Goal: Task Accomplishment & Management: Complete application form

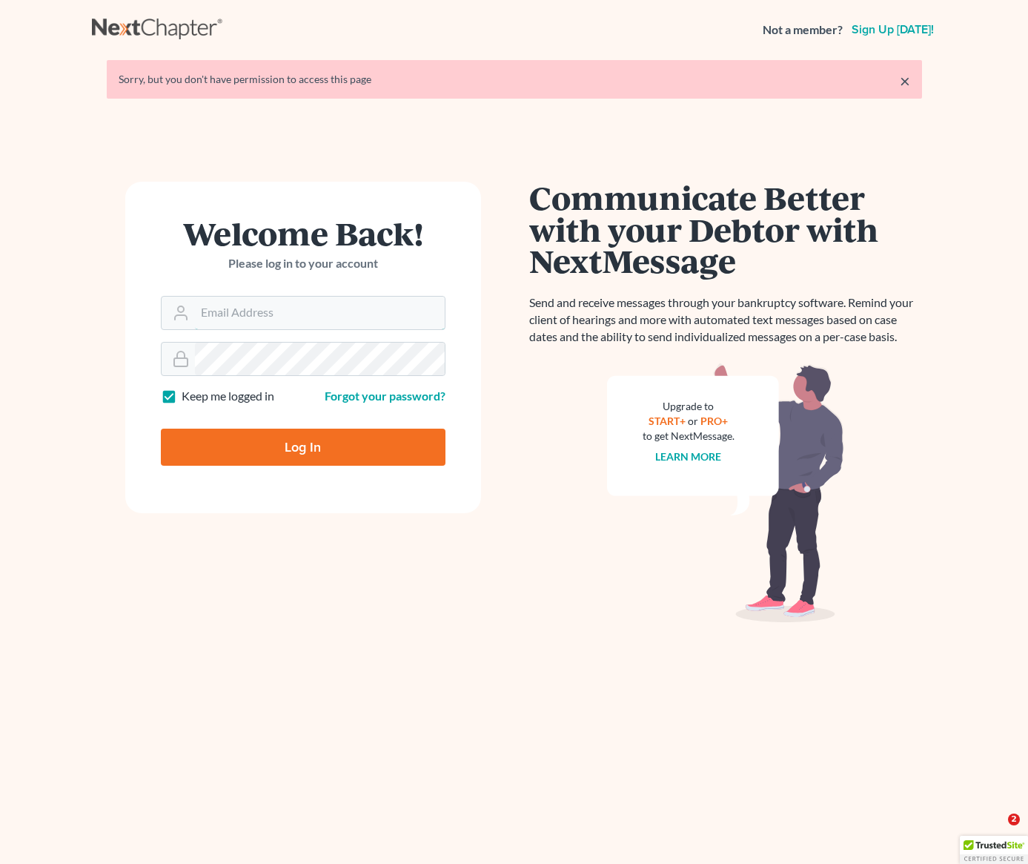
type input "[PERSON_NAME][EMAIL_ADDRESS][DOMAIN_NAME]"
click at [296, 452] on input "Log In" at bounding box center [303, 447] width 285 height 37
type input "Thinking..."
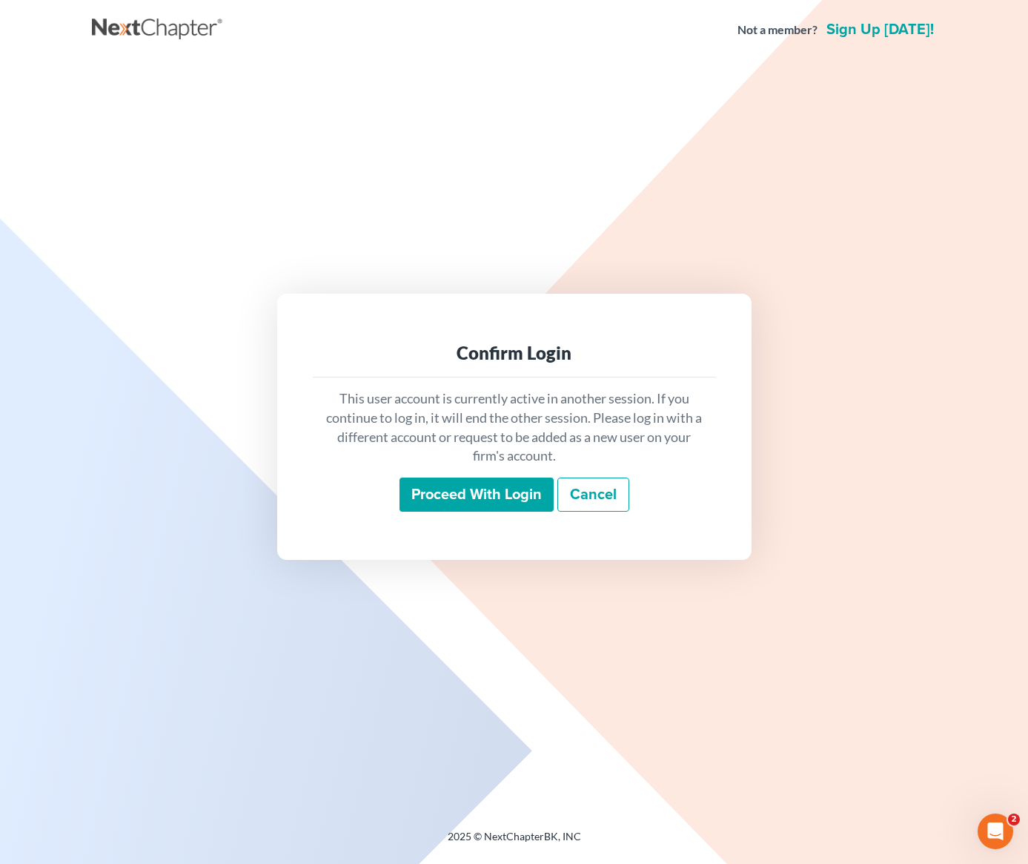
click at [477, 497] on input "Proceed with login" at bounding box center [477, 494] width 154 height 34
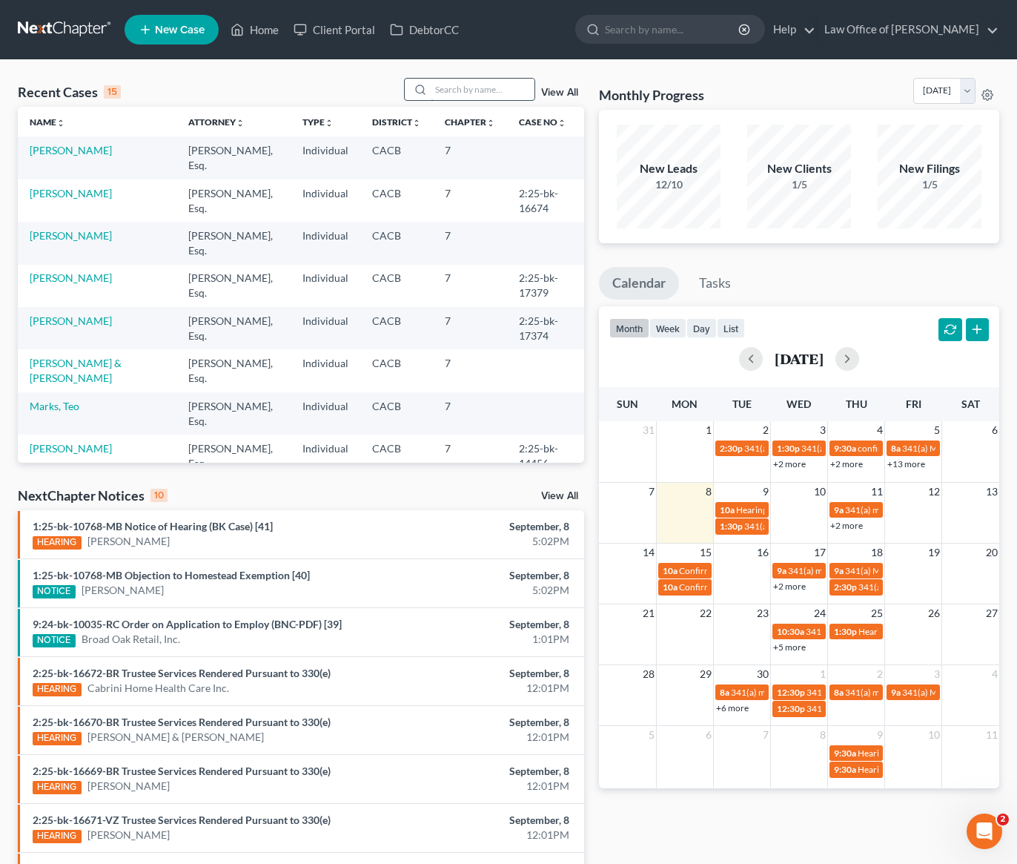
click at [469, 93] on input "search" at bounding box center [483, 90] width 104 height 22
click at [122, 365] on link "Cedillo, Arturo & Evangelina" at bounding box center [76, 370] width 92 height 27
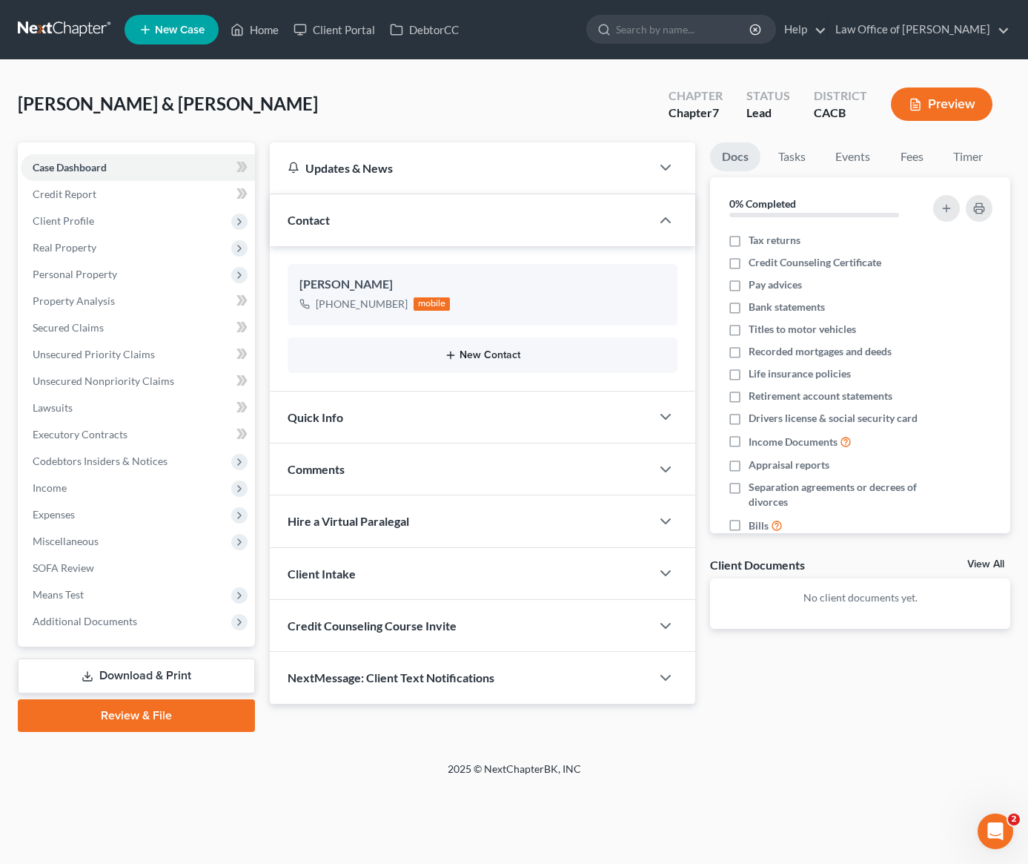
click at [500, 354] on button "New Contact" at bounding box center [483, 355] width 367 height 12
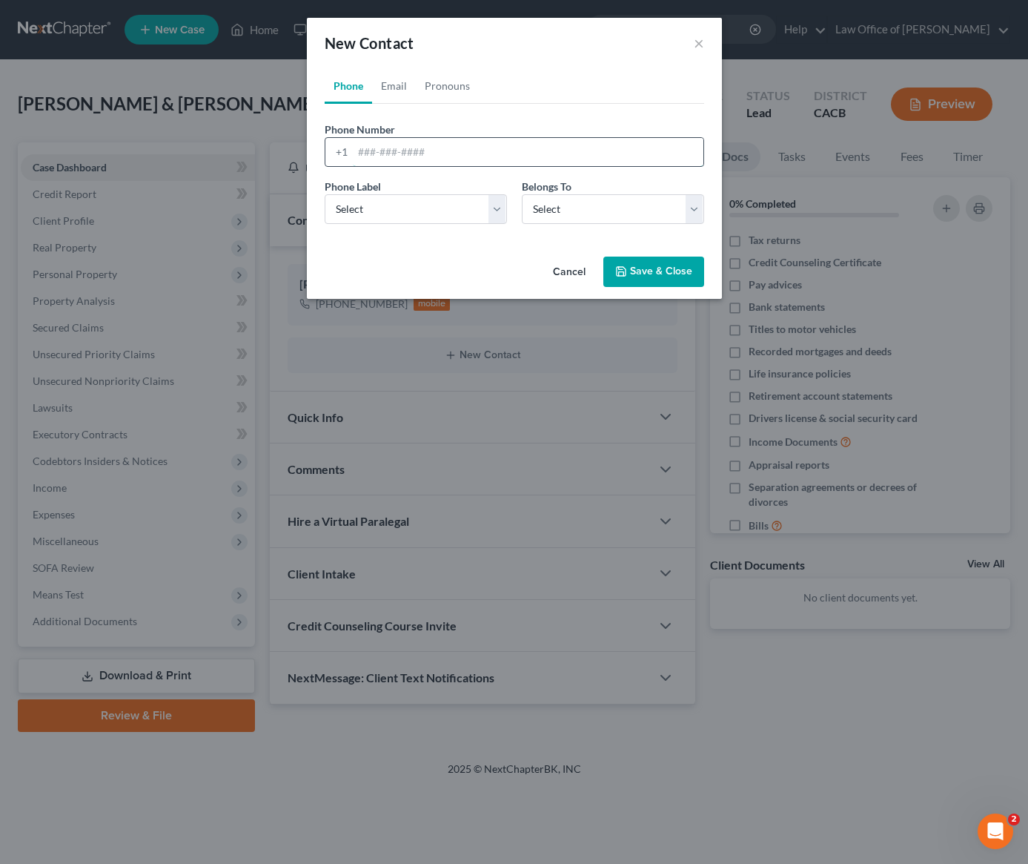
click at [411, 154] on input "tel" at bounding box center [528, 152] width 351 height 28
type input "626-688-6249"
click at [426, 213] on select "Select Mobile Home Work Other" at bounding box center [416, 209] width 182 height 30
select select "0"
click at [325, 194] on select "Select Mobile Home Work Other" at bounding box center [416, 209] width 182 height 30
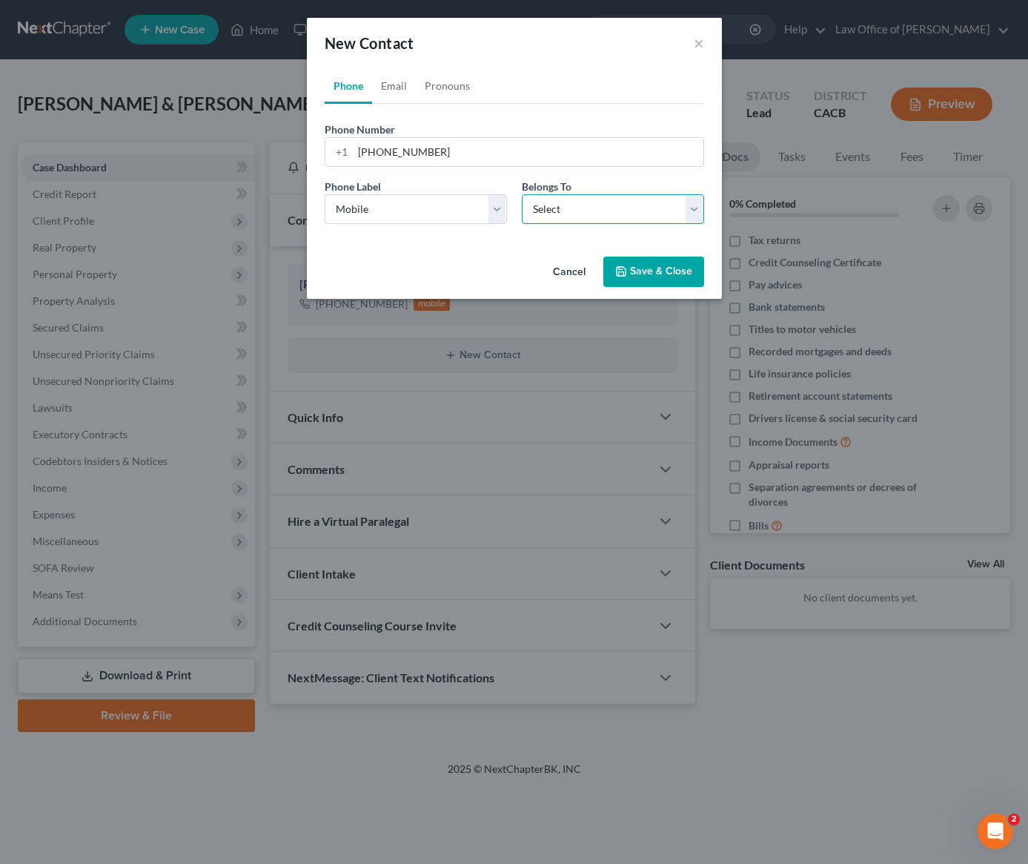
click at [572, 214] on select "Select Client Spouse Other" at bounding box center [613, 209] width 182 height 30
click at [522, 194] on select "Select Client Spouse Other" at bounding box center [613, 209] width 182 height 30
click at [446, 254] on div "Cancel Save & Close" at bounding box center [514, 275] width 415 height 49
click at [550, 199] on select "Select Client Spouse Other" at bounding box center [613, 209] width 182 height 30
select select "1"
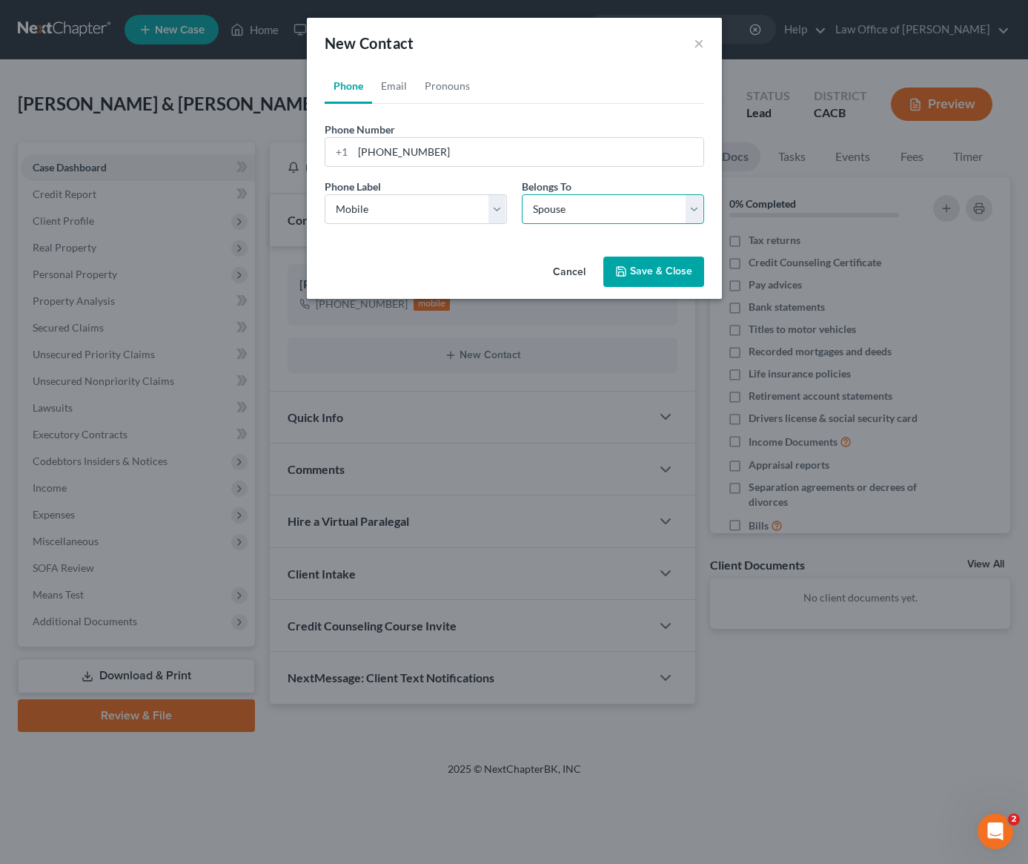
click at [522, 194] on select "Select Client Spouse Other" at bounding box center [613, 209] width 182 height 30
click at [661, 280] on button "Save & Close" at bounding box center [654, 272] width 101 height 31
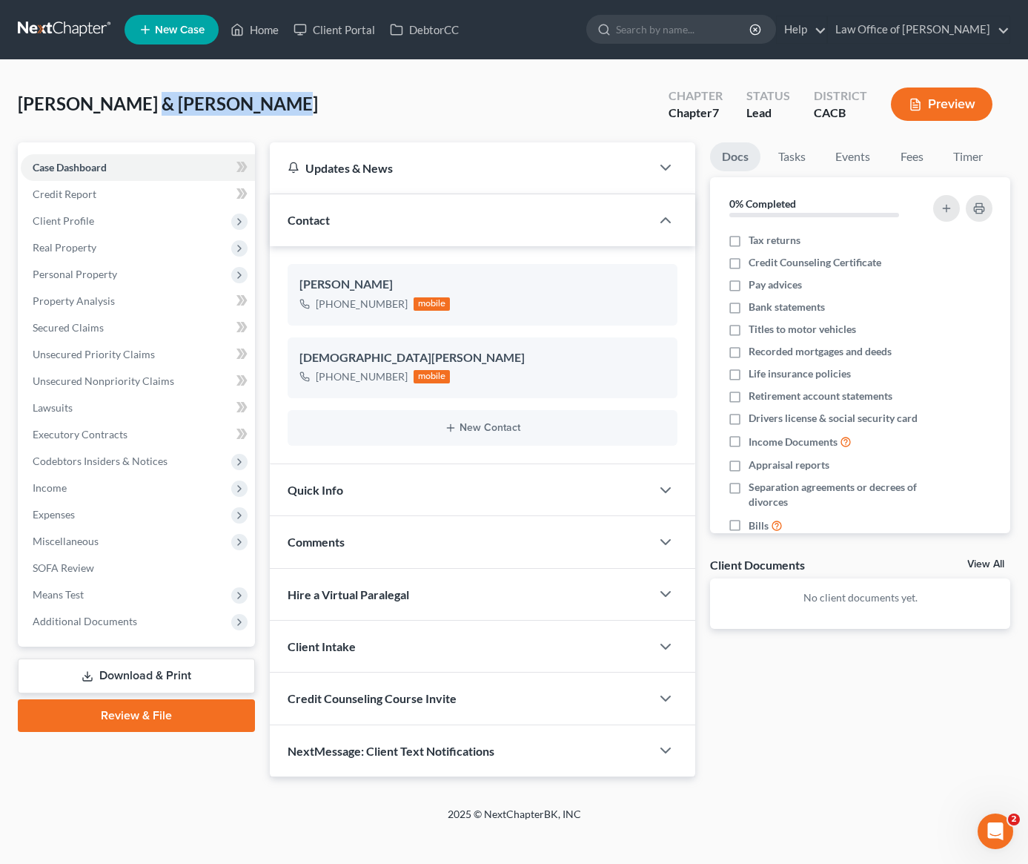
drag, startPoint x: 246, startPoint y: 108, endPoint x: 125, endPoint y: 108, distance: 121.6
click at [125, 108] on div "Cedillo, Arturo & Evangelina Upgraded Chapter Chapter 7 Status Lead District CA…" at bounding box center [514, 110] width 993 height 65
click at [293, 105] on div "Cedillo, Arturo & Evangelina Upgraded Chapter Chapter 7 Status Lead District CA…" at bounding box center [514, 110] width 993 height 65
drag, startPoint x: 280, startPoint y: 105, endPoint x: 63, endPoint y: 109, distance: 217.3
click at [63, 109] on div "Cedillo, Arturo & Evangelina Upgraded Chapter Chapter 7 Status Lead District CA…" at bounding box center [514, 110] width 993 height 65
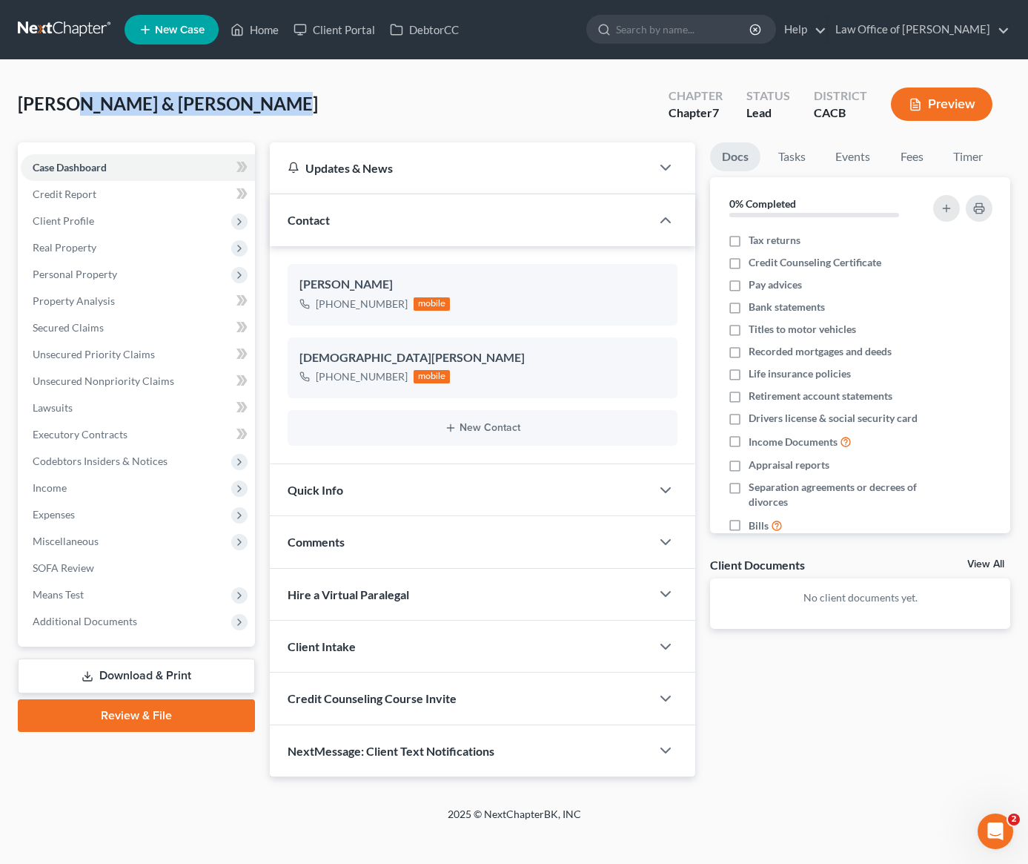
click at [287, 105] on div "Cedillo, Arturo & Evangelina Upgraded Chapter Chapter 7 Status Lead District CA…" at bounding box center [514, 110] width 993 height 65
drag, startPoint x: 250, startPoint y: 107, endPoint x: 141, endPoint y: 110, distance: 109.1
click at [138, 110] on div "Cedillo, Arturo & Evangelina Upgraded Chapter Chapter 7 Status Lead District CA…" at bounding box center [514, 110] width 993 height 65
click at [285, 100] on div "Cedillo, Arturo & Evangelina Upgraded Chapter Chapter 7 Status Lead District CA…" at bounding box center [514, 110] width 993 height 65
drag, startPoint x: 248, startPoint y: 106, endPoint x: 70, endPoint y: 107, distance: 177.2
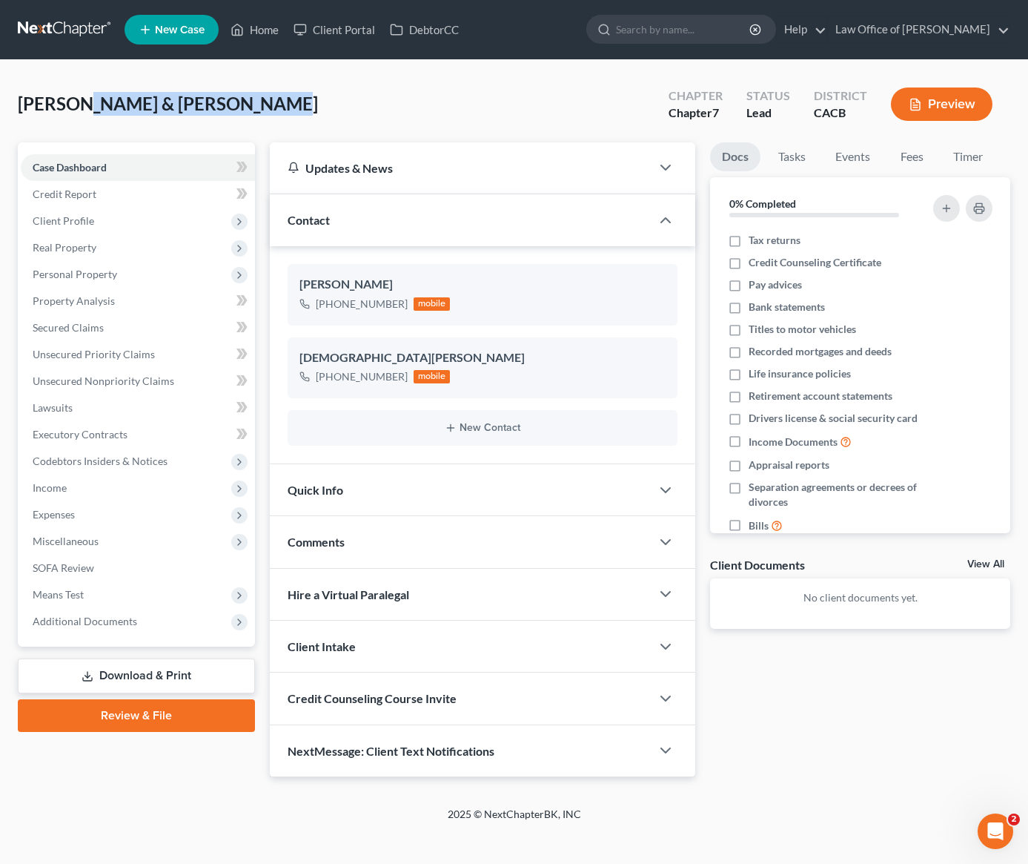
click at [70, 105] on div "Cedillo, Arturo & Evangelina Upgraded Chapter Chapter 7 Status Lead District CA…" at bounding box center [514, 110] width 993 height 65
click at [307, 110] on div "Cedillo, Arturo & Evangelina Upgraded Chapter Chapter 7 Status Lead District CA…" at bounding box center [514, 110] width 993 height 65
click at [383, 92] on div "Cedillo, Arturo & Evangelina Upgraded Chapter Chapter 7 Status Lead District CA…" at bounding box center [514, 110] width 993 height 65
drag, startPoint x: 242, startPoint y: 107, endPoint x: 359, endPoint y: 98, distance: 117.5
click at [360, 99] on div "Cedillo, Arturo & Evangelina Upgraded Chapter Chapter 7 Status Lead District CA…" at bounding box center [514, 110] width 993 height 65
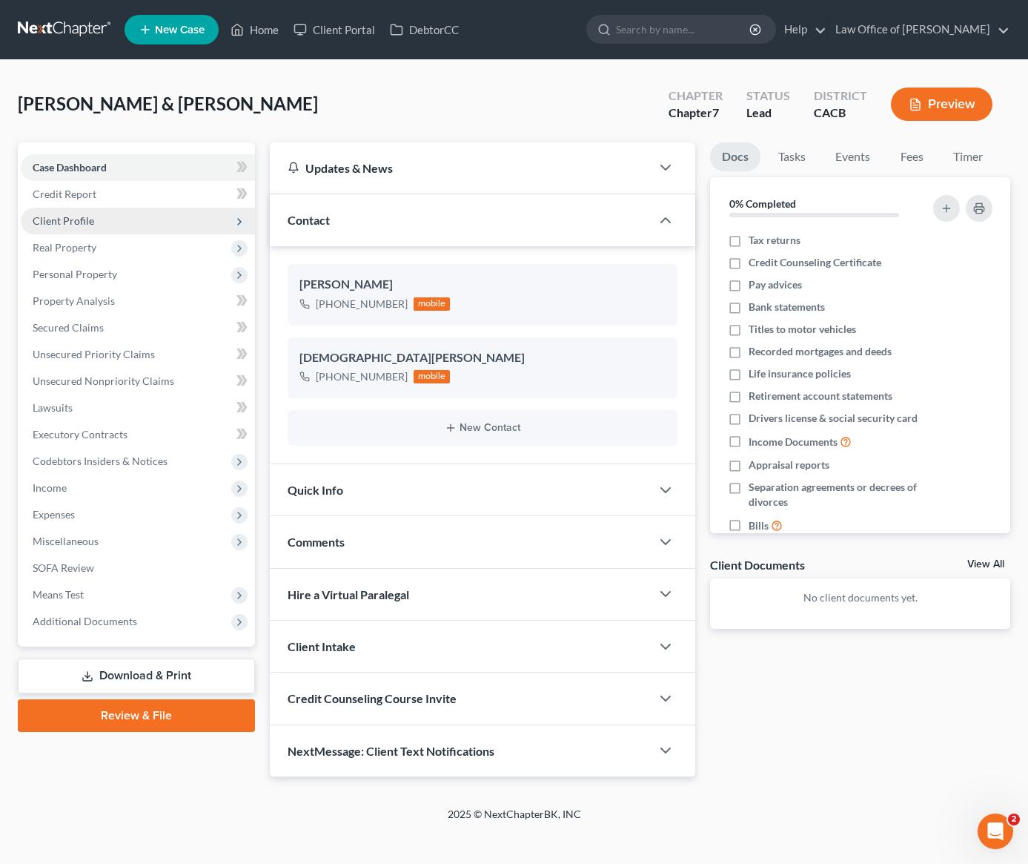
click at [90, 226] on span "Client Profile" at bounding box center [64, 220] width 62 height 13
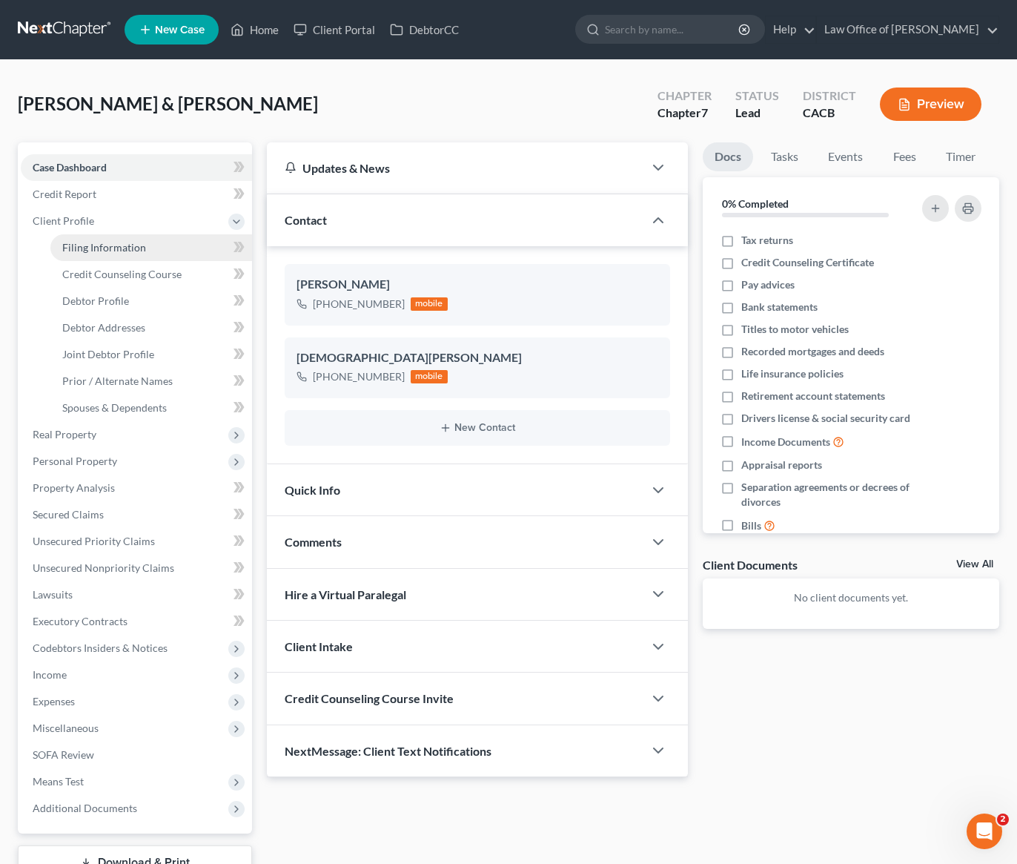
click at [129, 254] on link "Filing Information" at bounding box center [151, 247] width 202 height 27
select select "1"
select select "0"
select select "4"
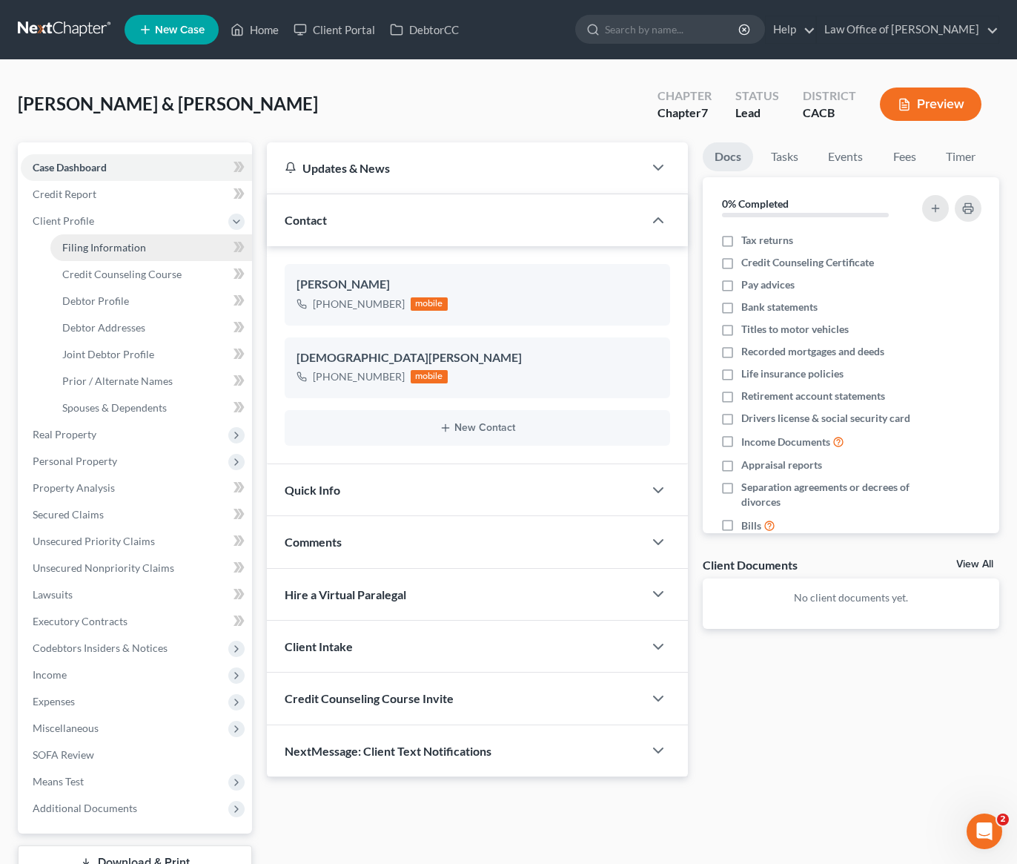
select select "1"
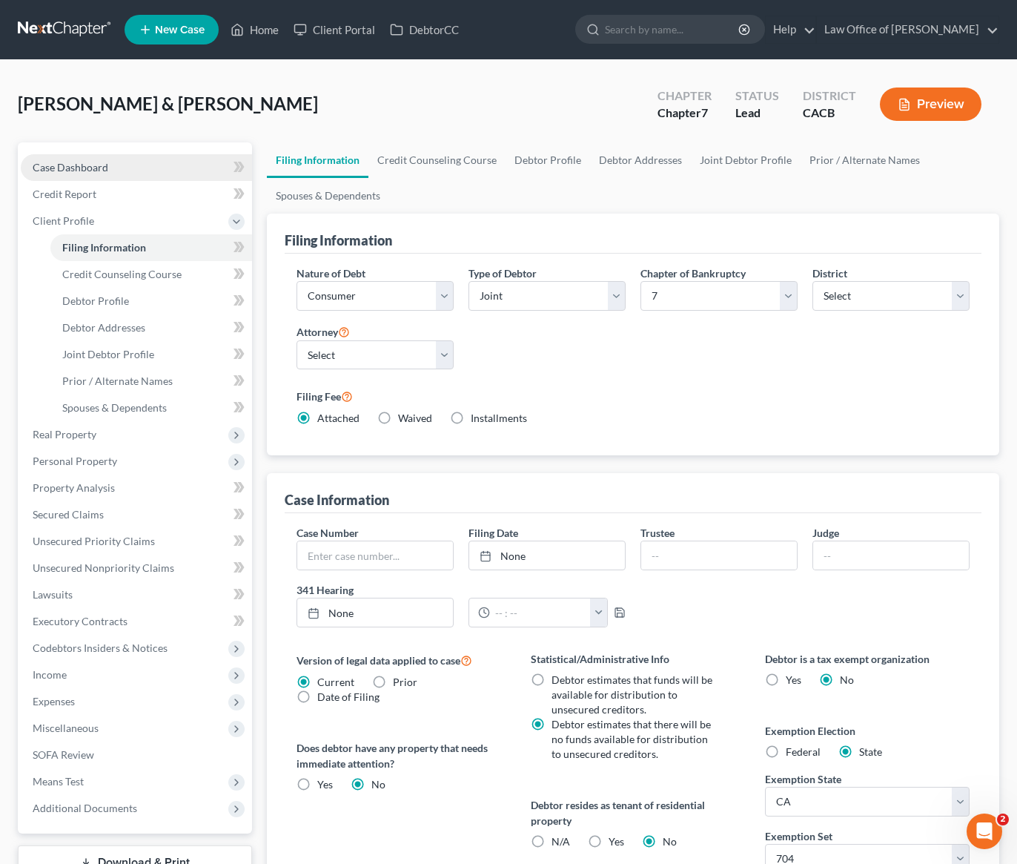
click at [86, 165] on span "Case Dashboard" at bounding box center [71, 167] width 76 height 13
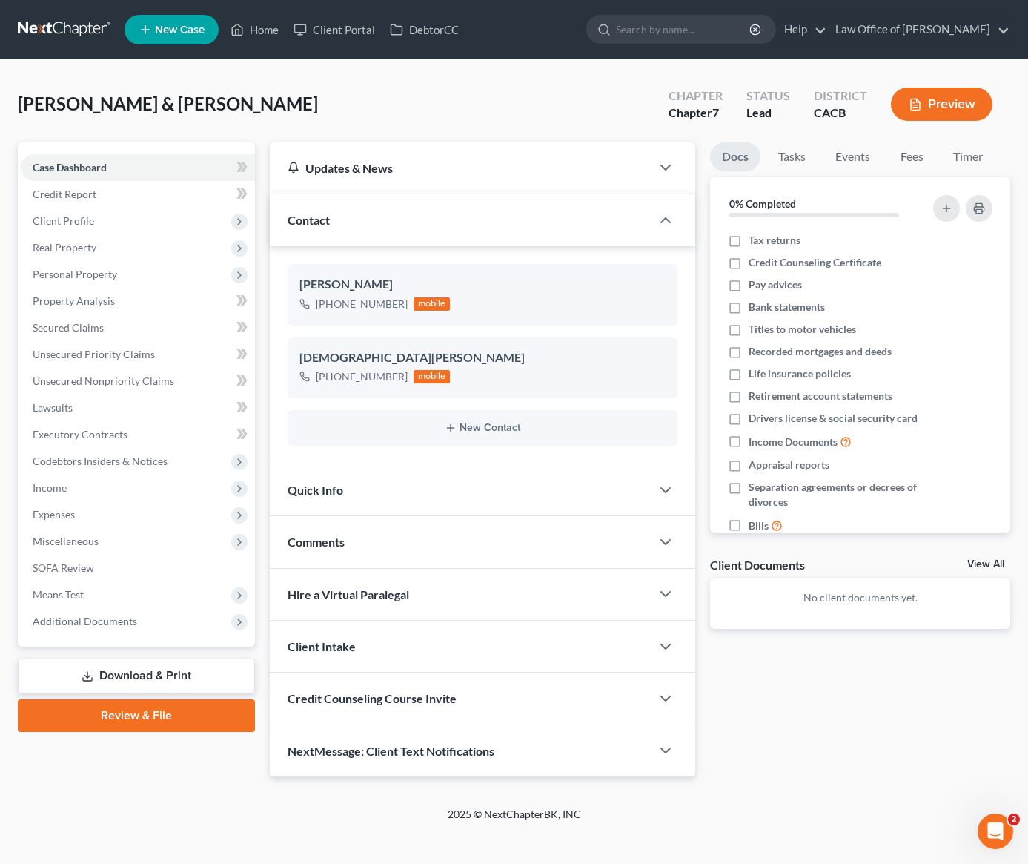
click at [460, 107] on div "Cedillo, Arturo & Evangelina Upgraded Chapter Chapter 7 Status Lead District CA…" at bounding box center [514, 110] width 993 height 65
drag, startPoint x: 233, startPoint y: 105, endPoint x: 159, endPoint y: 107, distance: 73.4
click at [159, 107] on div "Cedillo, Arturo & Evangelina Upgraded Chapter Chapter 7 Status Lead District CA…" at bounding box center [514, 110] width 993 height 65
click at [311, 109] on div "Cedillo, Arturo & Evangelina Upgraded Chapter Chapter 7 Status Lead District CA…" at bounding box center [514, 110] width 993 height 65
click at [489, 108] on div "Cedillo, Arturo & Evangelina Upgraded Chapter Chapter 7 Status Lead District CA…" at bounding box center [514, 110] width 993 height 65
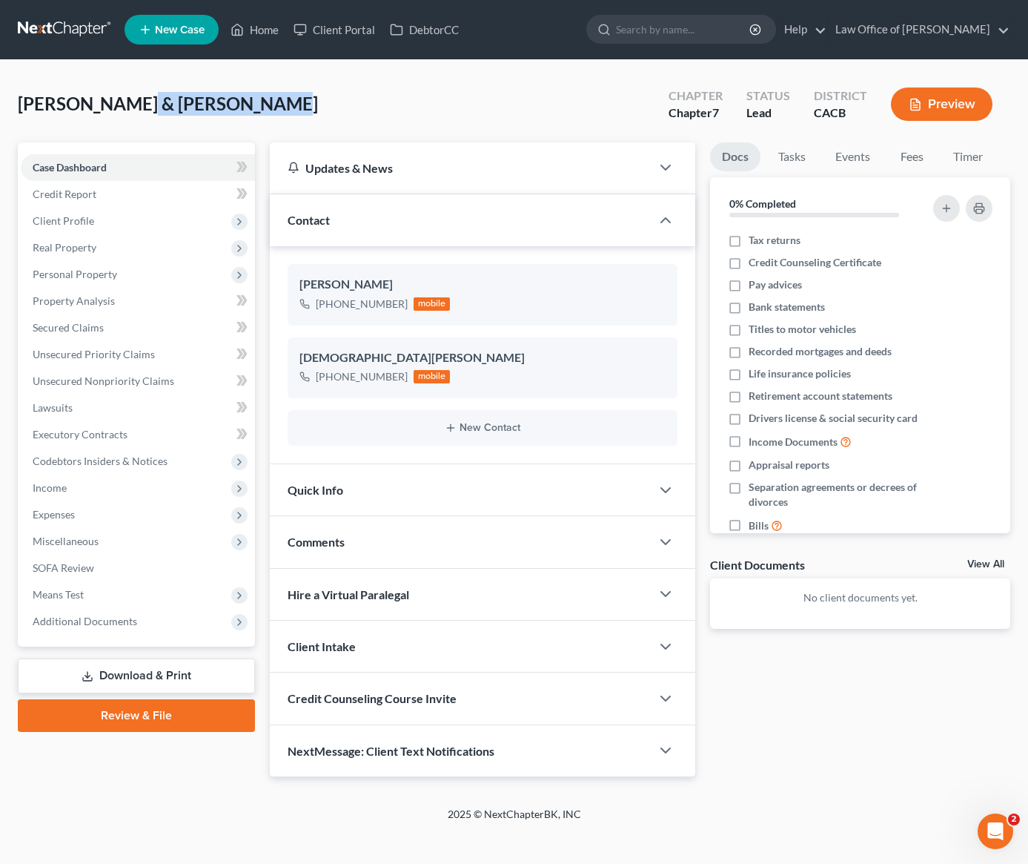
drag, startPoint x: 245, startPoint y: 108, endPoint x: 120, endPoint y: 108, distance: 124.6
click at [120, 108] on div "Cedillo, Arturo & Evangelina Upgraded Chapter Chapter 7 Status Lead District CA…" at bounding box center [514, 110] width 993 height 65
click at [416, 106] on div "Cedillo, Arturo & Evangelina Upgraded Chapter Chapter 7 Status Lead District CA…" at bounding box center [514, 110] width 993 height 65
drag, startPoint x: 265, startPoint y: 101, endPoint x: 103, endPoint y: 86, distance: 163.0
click at [105, 87] on div "Cedillo, Arturo & Evangelina Upgraded Chapter Chapter 7 Status Lead District CA…" at bounding box center [514, 110] width 993 height 65
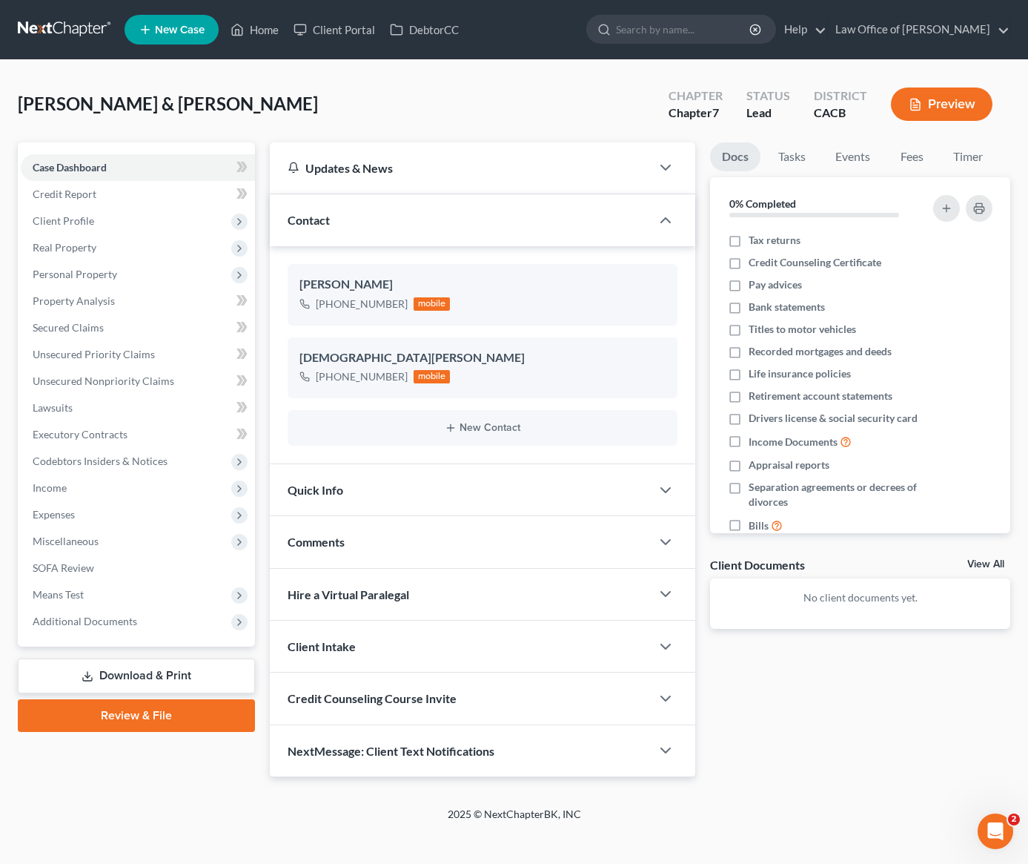
click at [157, 83] on div "Cedillo, Arturo & Evangelina Upgraded Chapter Chapter 7 Status Lead District CA…" at bounding box center [514, 110] width 993 height 65
click at [496, 133] on div "Cedillo, Arturo & Evangelina Upgraded Chapter Chapter 7 Status Lead District CA…" at bounding box center [514, 110] width 993 height 65
drag, startPoint x: 268, startPoint y: 107, endPoint x: 11, endPoint y: 110, distance: 257.3
click at [28, 110] on div "Cedillo, Arturo & Evangelina Upgraded Chapter Chapter 7 Status Lead District CA…" at bounding box center [514, 110] width 993 height 65
click at [343, 106] on div "Cedillo, Arturo & Evangelina Upgraded Chapter Chapter 7 Status Lead District CA…" at bounding box center [514, 110] width 993 height 65
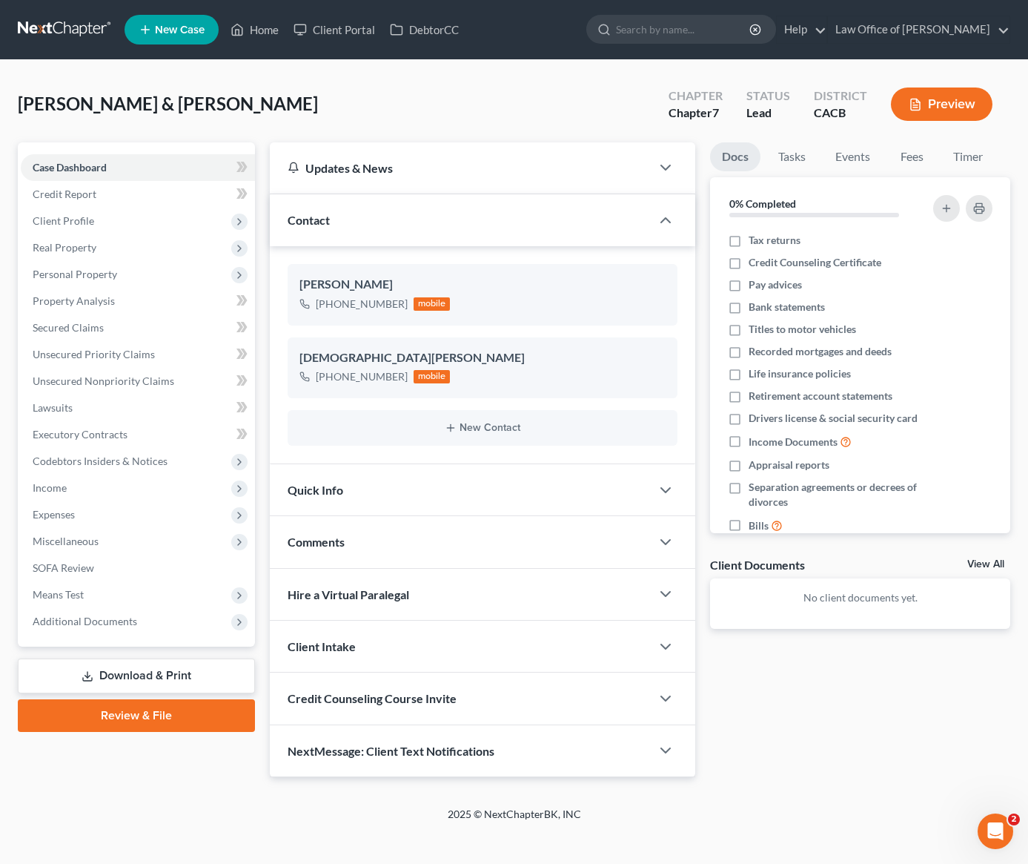
click at [292, 111] on div "Cedillo, Arturo & Evangelina Upgraded Chapter Chapter 7 Status Lead District CA…" at bounding box center [514, 110] width 993 height 65
drag, startPoint x: 247, startPoint y: 108, endPoint x: 36, endPoint y: 112, distance: 211.4
click at [36, 112] on div "Cedillo, Arturo & Evangelina Upgraded Chapter Chapter 7 Status Lead District CA…" at bounding box center [514, 110] width 993 height 65
click at [823, 690] on div "Docs Tasks Events Fees Timer 0% Completed Nothing here yet! Tax returns Credit …" at bounding box center [860, 459] width 315 height 635
click at [507, 101] on div "Cedillo, Arturo & Evangelina Upgraded Chapter Chapter 7 Status Lead District CA…" at bounding box center [514, 110] width 993 height 65
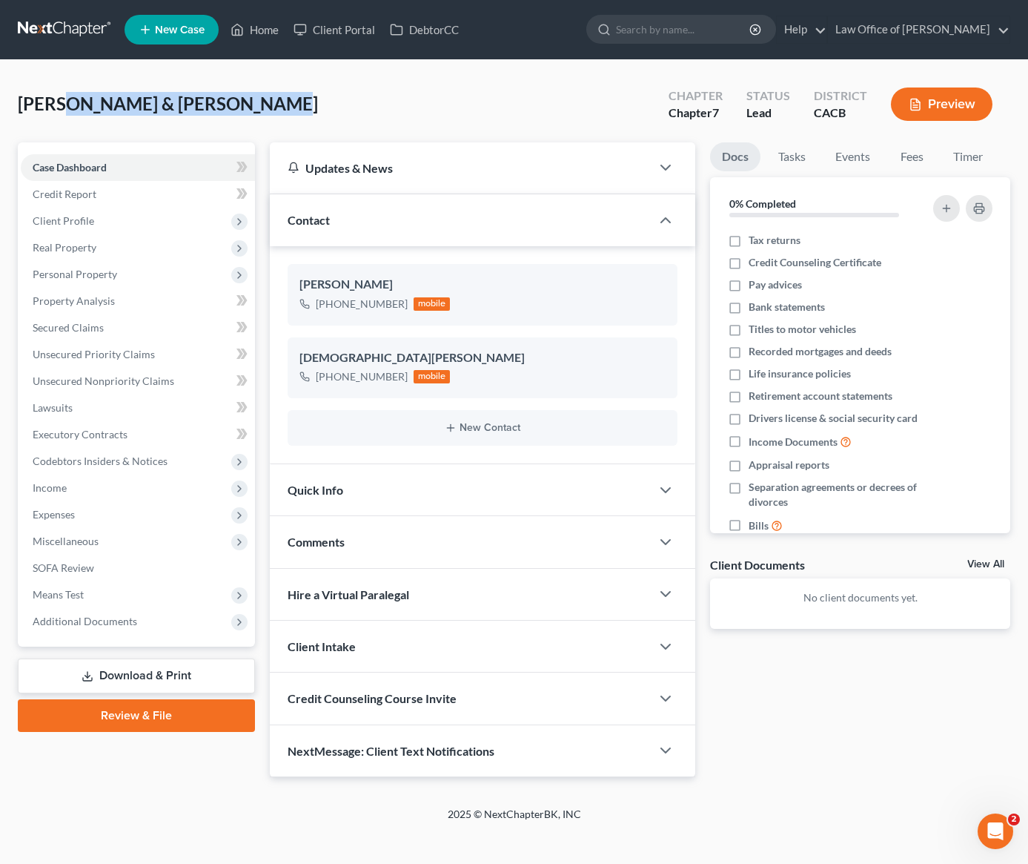
drag, startPoint x: 241, startPoint y: 104, endPoint x: 59, endPoint y: 104, distance: 182.4
click at [59, 104] on span "Cedillo, Arturo & Evangelina" at bounding box center [168, 104] width 300 height 22
click at [236, 119] on div "Cedillo, Arturo & Evangelina Upgraded Chapter Chapter 7 Status Lead District CA…" at bounding box center [514, 110] width 993 height 65
drag, startPoint x: 249, startPoint y: 108, endPoint x: 39, endPoint y: 113, distance: 209.9
click at [39, 113] on div "Cedillo, Arturo & Evangelina Upgraded Chapter Chapter 7 Status Lead District CA…" at bounding box center [514, 110] width 993 height 65
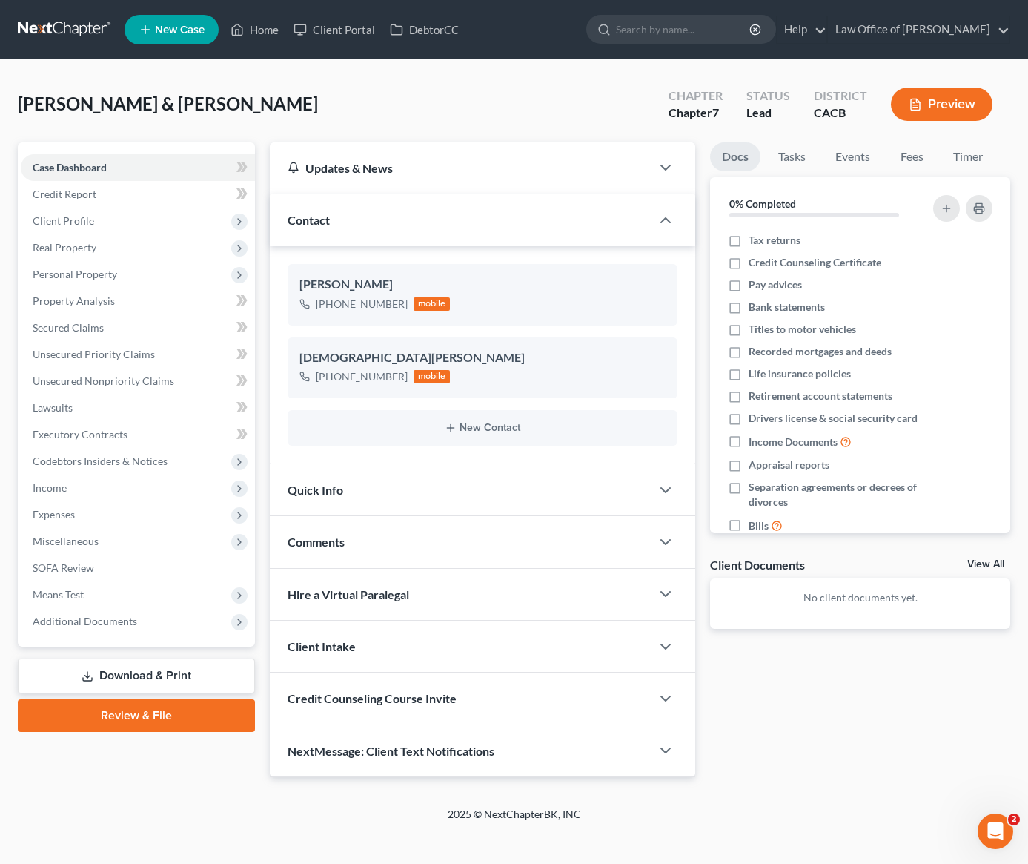
drag, startPoint x: 341, startPoint y: 108, endPoint x: 332, endPoint y: 108, distance: 8.9
click at [338, 107] on div "Cedillo, Arturo & Evangelina Upgraded Chapter Chapter 7 Status Lead District CA…" at bounding box center [514, 110] width 993 height 65
drag, startPoint x: 260, startPoint y: 105, endPoint x: 41, endPoint y: 110, distance: 219.5
click at [41, 110] on div "Cedillo, Arturo & Evangelina Upgraded Chapter Chapter 7 Status Lead District CA…" at bounding box center [514, 110] width 993 height 65
click at [303, 102] on div "Cedillo, Arturo & Evangelina Upgraded Chapter Chapter 7 Status Lead District CA…" at bounding box center [514, 110] width 993 height 65
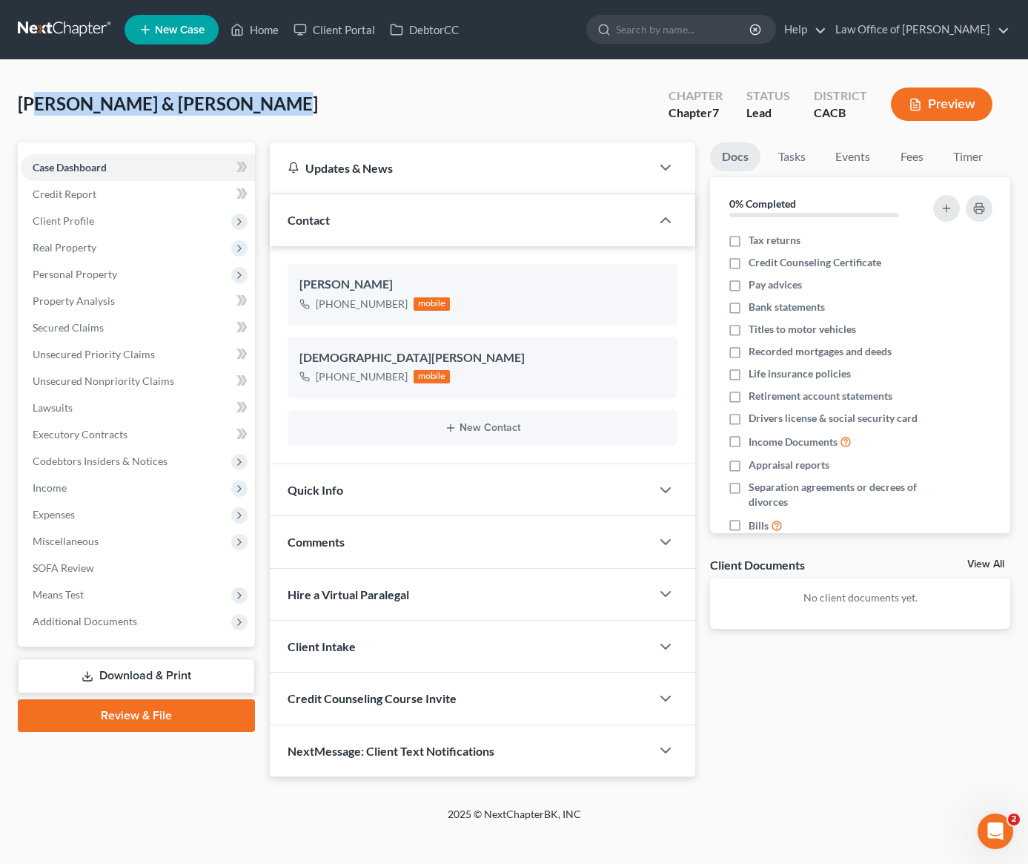
drag, startPoint x: 248, startPoint y: 108, endPoint x: 39, endPoint y: 102, distance: 209.2
click at [39, 102] on div "Cedillo, Arturo & Evangelina Upgraded Chapter Chapter 7 Status Lead District CA…" at bounding box center [514, 110] width 993 height 65
click at [300, 106] on div "Cedillo, Arturo & Evangelina Upgraded Chapter Chapter 7 Status Lead District CA…" at bounding box center [514, 110] width 993 height 65
drag, startPoint x: 262, startPoint y: 105, endPoint x: 48, endPoint y: 108, distance: 214.3
click at [48, 108] on div "Cedillo, Arturo & Evangelina Upgraded Chapter Chapter 7 Status Lead District CA…" at bounding box center [514, 110] width 993 height 65
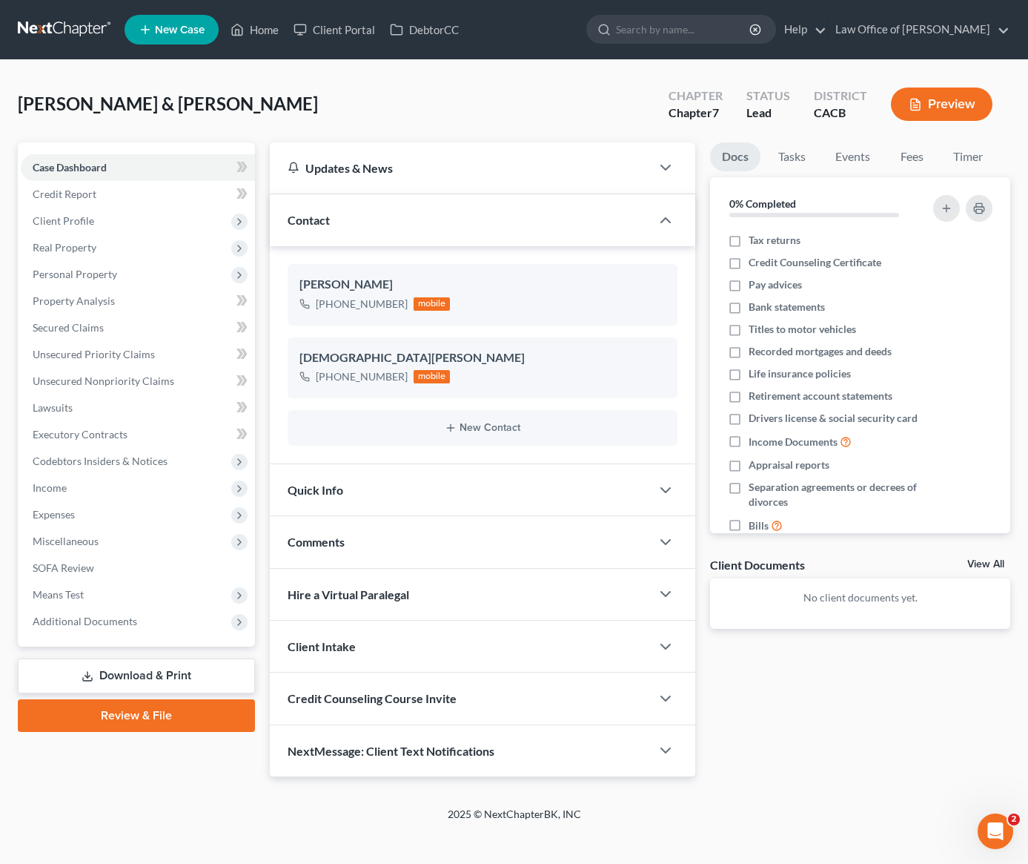
drag, startPoint x: 259, startPoint y: 102, endPoint x: 250, endPoint y: 100, distance: 9.8
click at [257, 102] on div "Cedillo, Arturo & Evangelina Upgraded Chapter Chapter 7 Status Lead District CA…" at bounding box center [514, 110] width 993 height 65
drag, startPoint x: 244, startPoint y: 101, endPoint x: 46, endPoint y: 108, distance: 198.1
click at [46, 108] on div "Cedillo, Arturo & Evangelina Upgraded Chapter Chapter 7 Status Lead District CA…" at bounding box center [514, 110] width 993 height 65
click at [311, 100] on div "Cedillo, Arturo & Evangelina Upgraded Chapter Chapter 7 Status Lead District CA…" at bounding box center [514, 110] width 993 height 65
